Goal: Navigation & Orientation: Find specific page/section

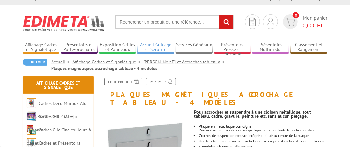
scroll to position [32, 0]
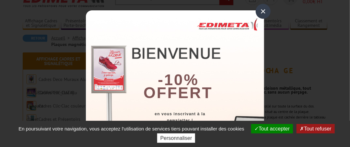
click at [259, 11] on div "×" at bounding box center [263, 11] width 15 height 15
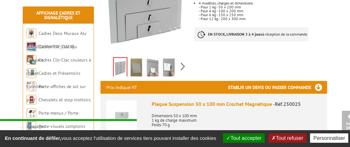
scroll to position [162, 0]
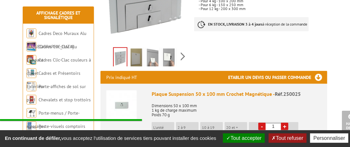
click at [122, 48] on img at bounding box center [120, 58] width 13 height 20
drag, startPoint x: 122, startPoint y: 49, endPoint x: 230, endPoint y: 45, distance: 107.3
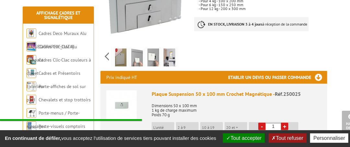
click at [184, 46] on div "Previous Next" at bounding box center [144, 56] width 89 height 23
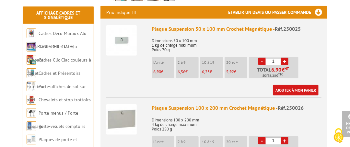
scroll to position [194, 0]
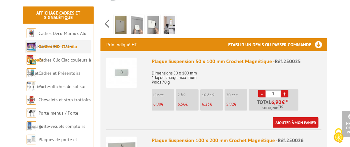
click at [75, 47] on link "Cadres Clic-Clac Alu Clippant" at bounding box center [52, 53] width 51 height 19
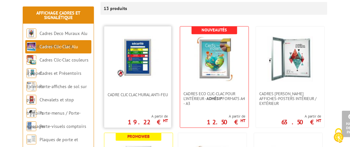
scroll to position [162, 0]
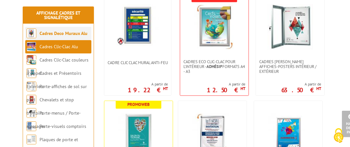
click at [85, 34] on link "Cadres Deco Muraux Alu ou [GEOGRAPHIC_DATA]" at bounding box center [57, 39] width 61 height 19
